Goal: Information Seeking & Learning: Learn about a topic

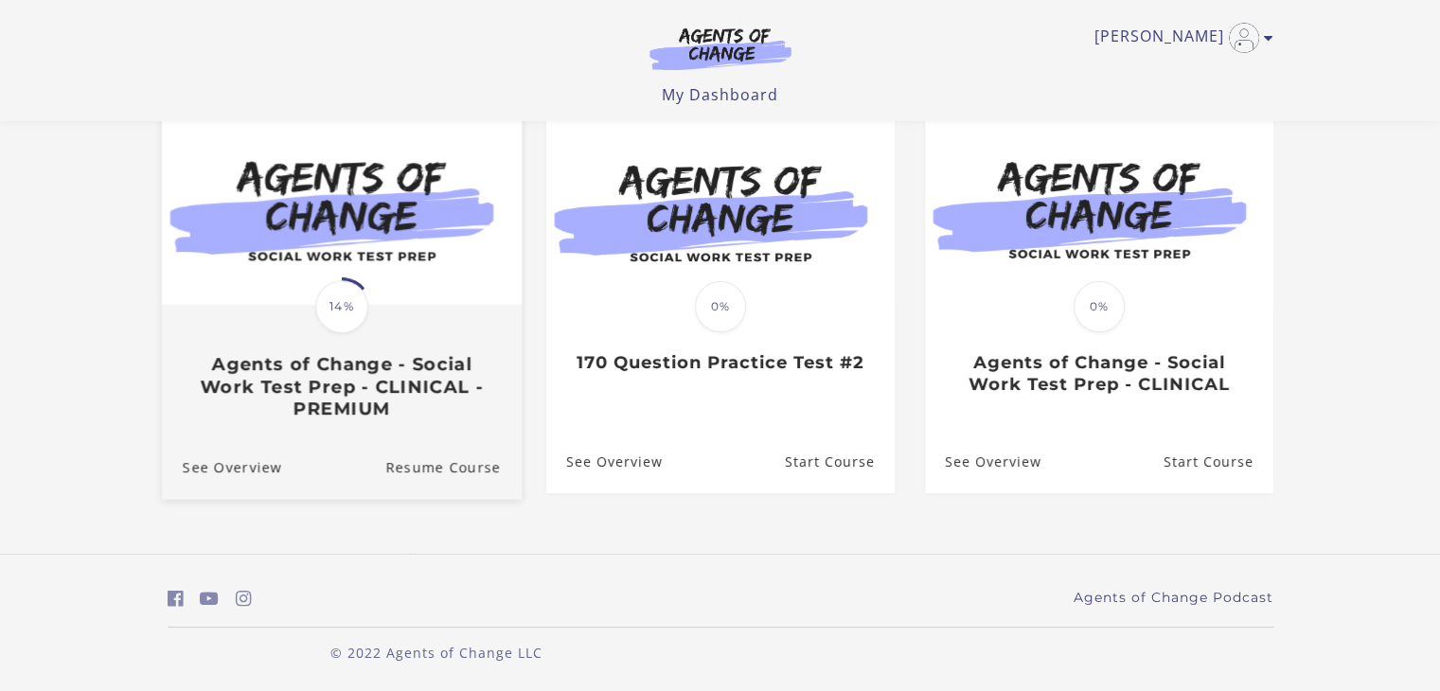
click at [423, 376] on h3 "Agents of Change - Social Work Test Prep - CLINICAL - PREMIUM" at bounding box center [341, 387] width 318 height 66
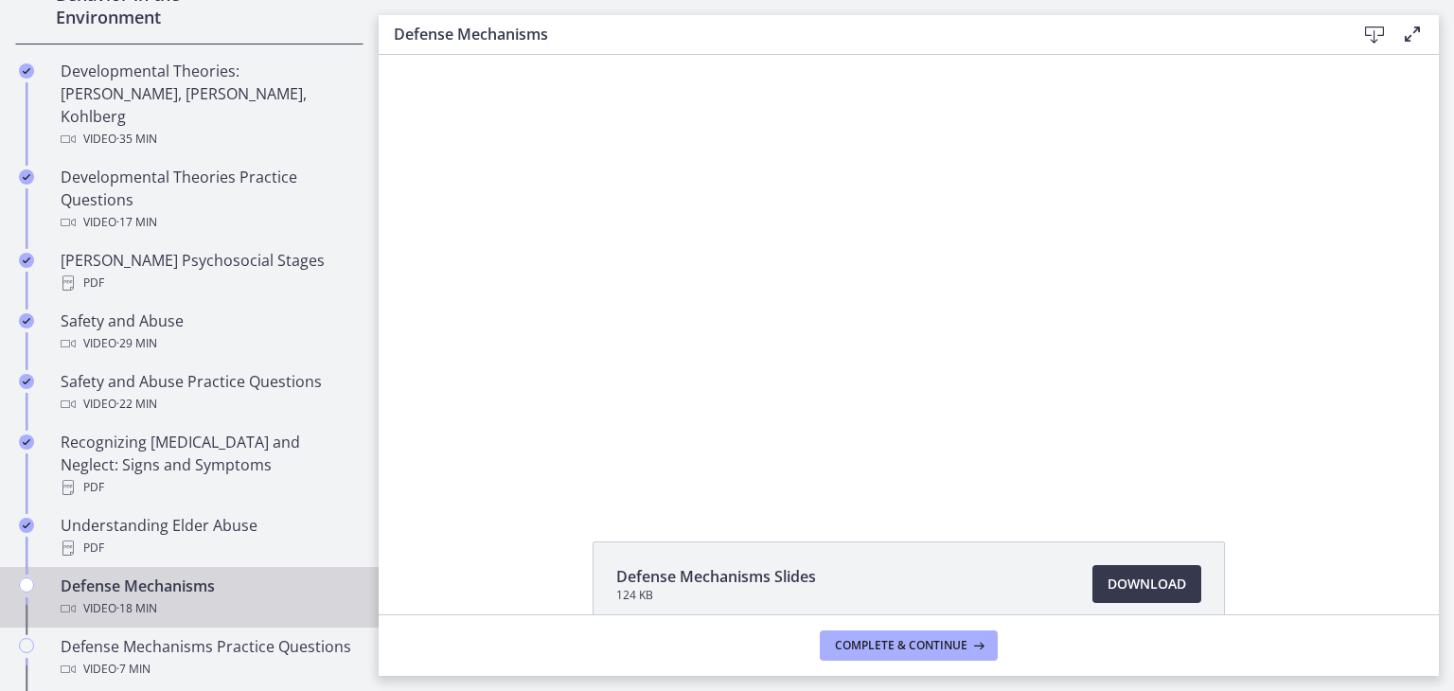
scroll to position [640, 0]
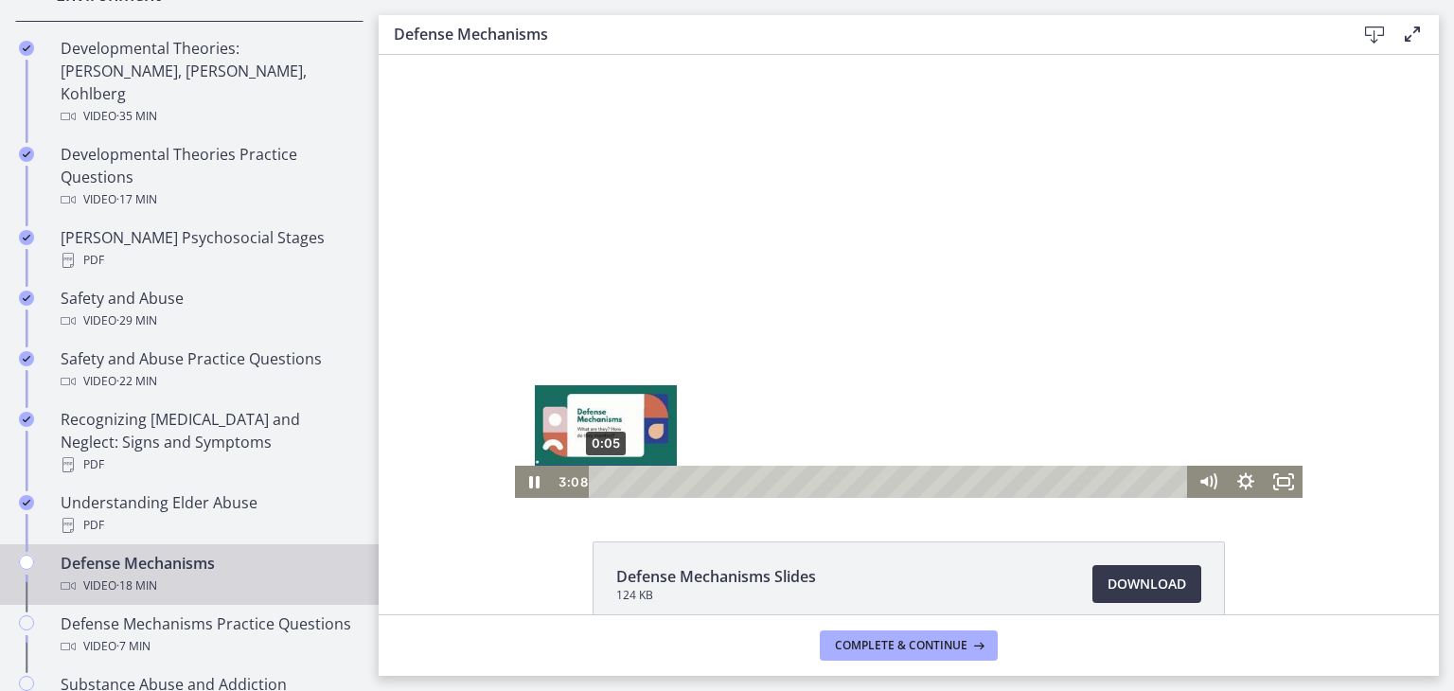
click at [603, 480] on div "0:05" at bounding box center [891, 482] width 577 height 32
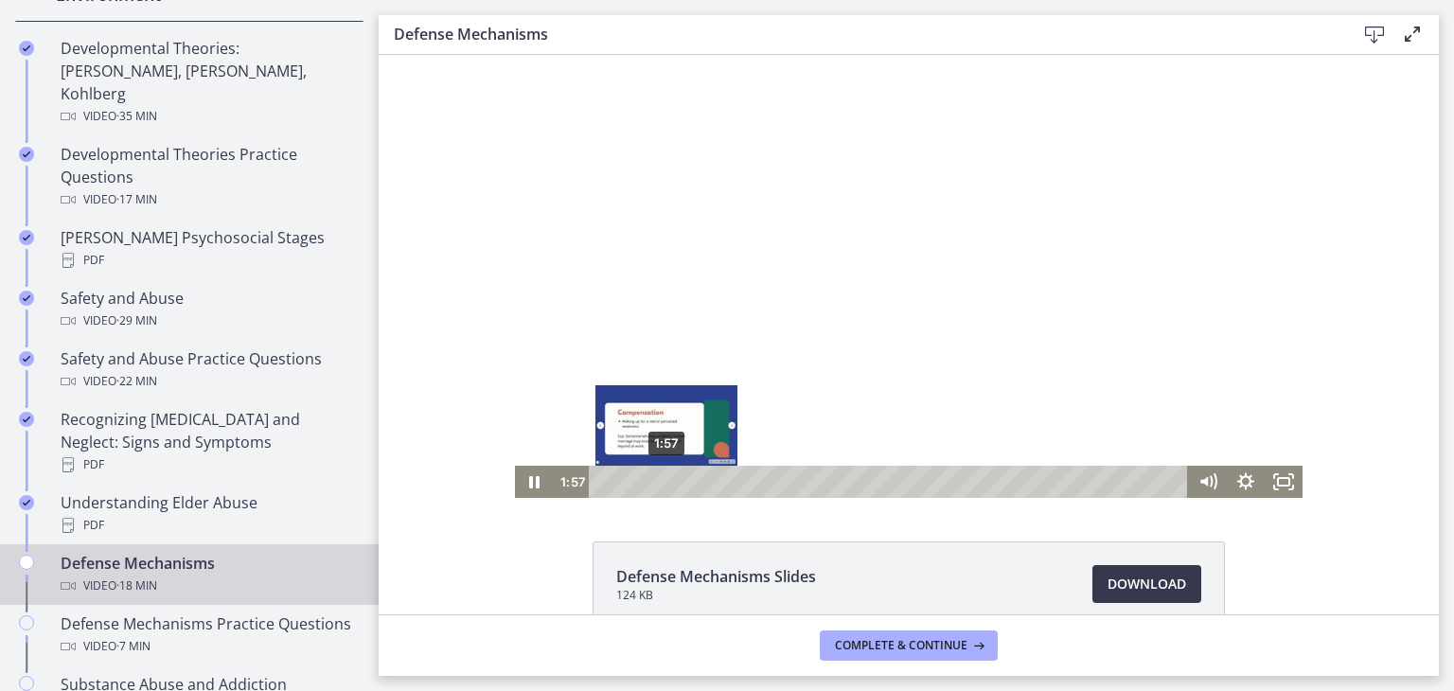
click at [659, 479] on div "1:57" at bounding box center [891, 482] width 577 height 32
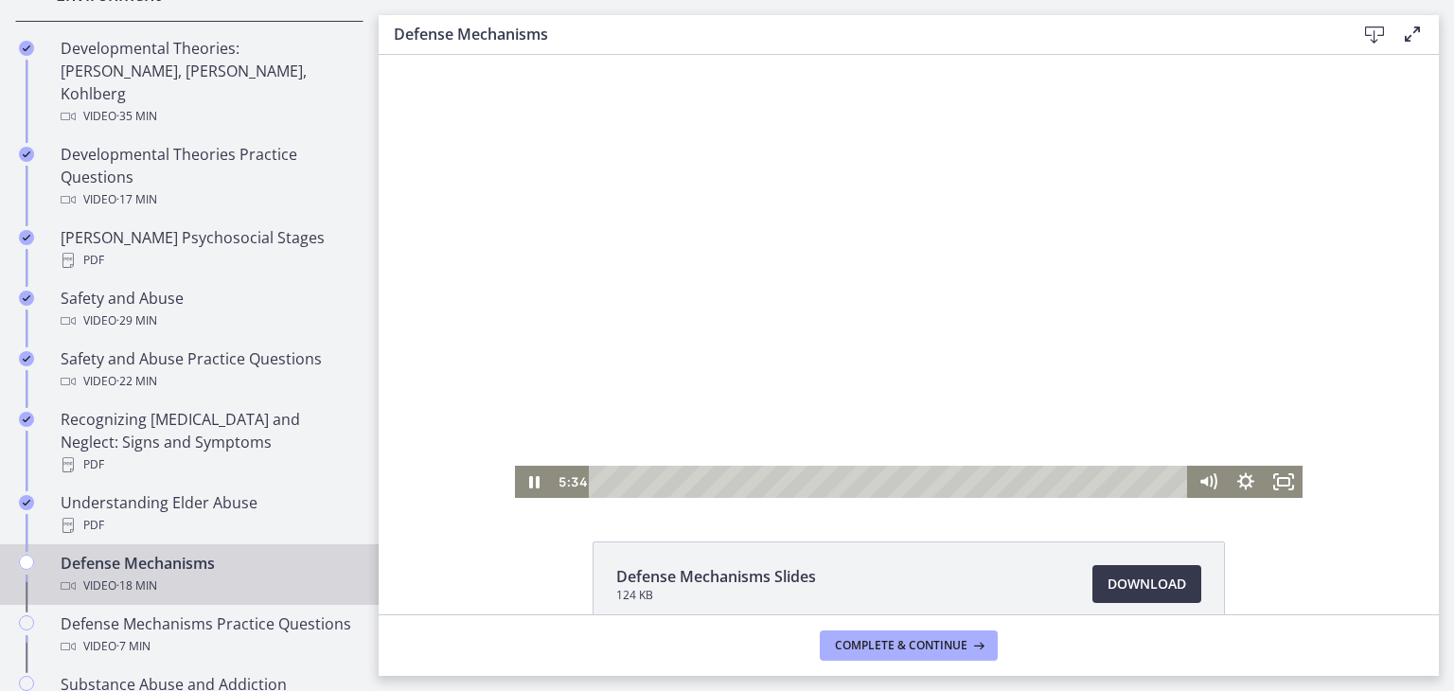
click at [792, 380] on div at bounding box center [909, 276] width 788 height 443
